Goal: Information Seeking & Learning: Learn about a topic

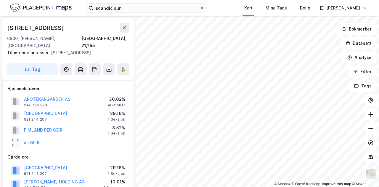
scroll to position [373, 0]
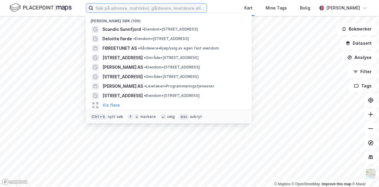
click at [165, 11] on input at bounding box center [149, 8] width 113 height 9
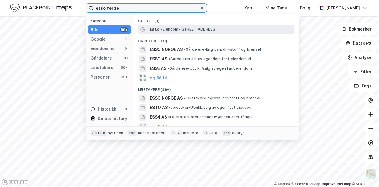
type input "esso førde"
click at [168, 30] on span "• Eiendom • [STREET_ADDRESS]" at bounding box center [189, 29] width 56 height 5
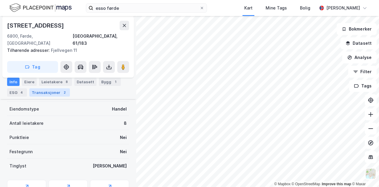
scroll to position [59, 0]
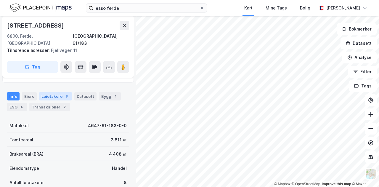
click at [59, 92] on div "Leietakere 8" at bounding box center [55, 96] width 33 height 8
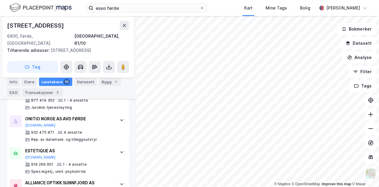
scroll to position [414, 0]
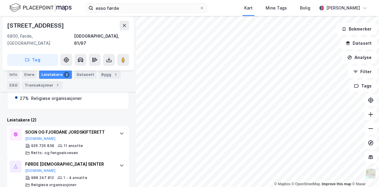
scroll to position [137, 0]
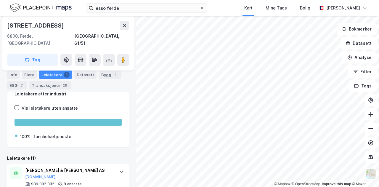
scroll to position [150, 0]
